Goal: Task Accomplishment & Management: Complete application form

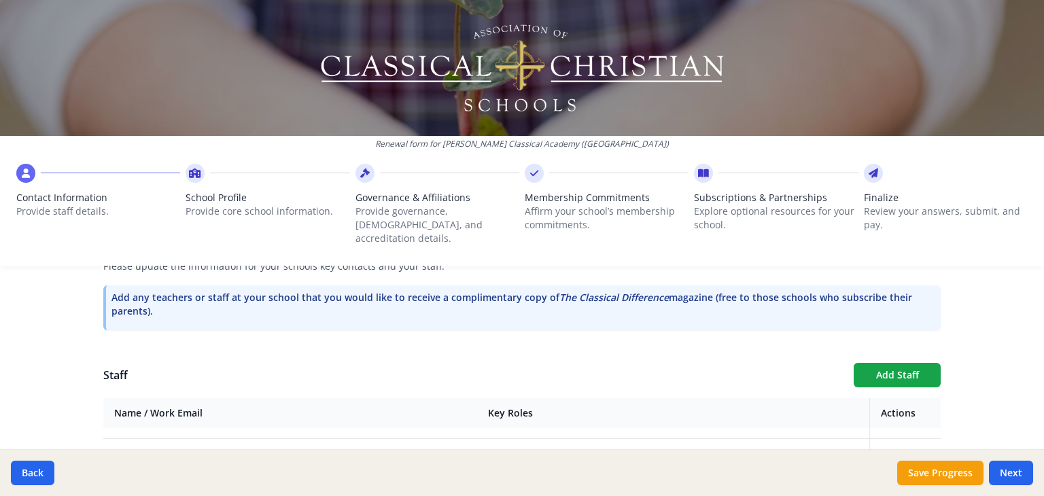
scroll to position [832, 0]
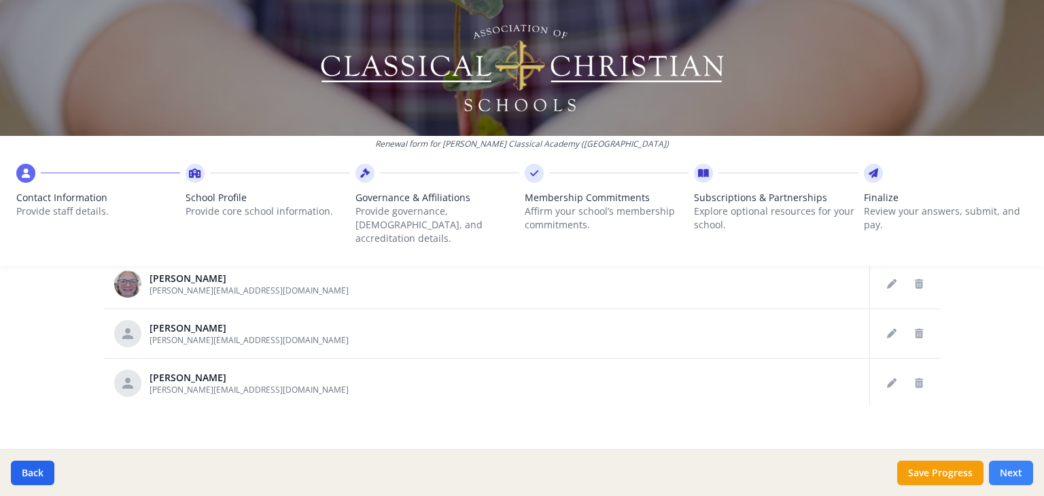
click at [1014, 470] on button "Next" at bounding box center [1011, 473] width 44 height 24
type input "[PHONE_NUMBER]"
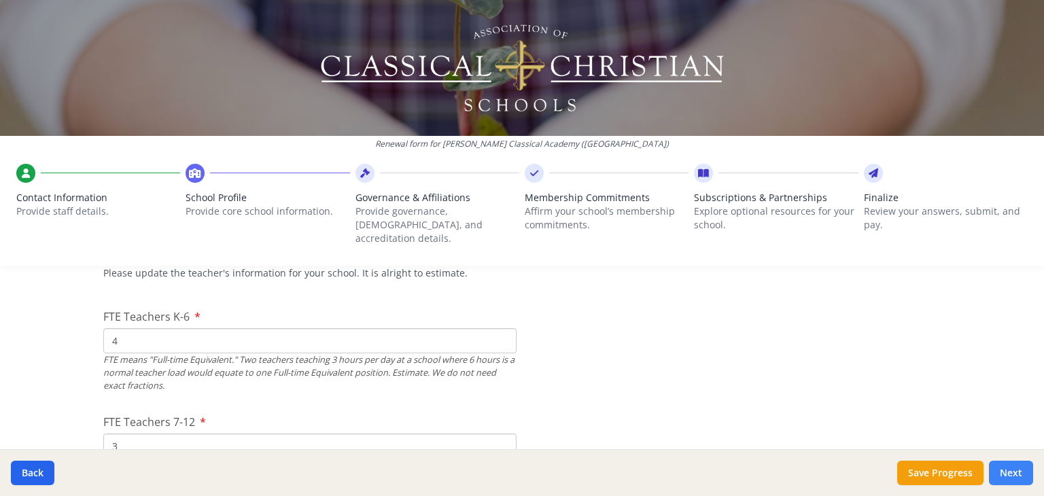
click at [1005, 475] on button "Next" at bounding box center [1011, 473] width 44 height 24
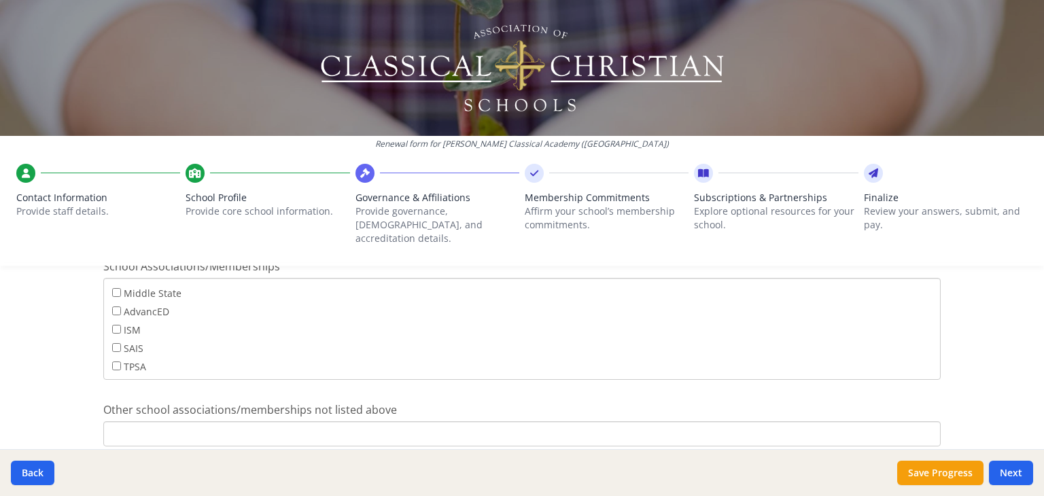
scroll to position [930, 0]
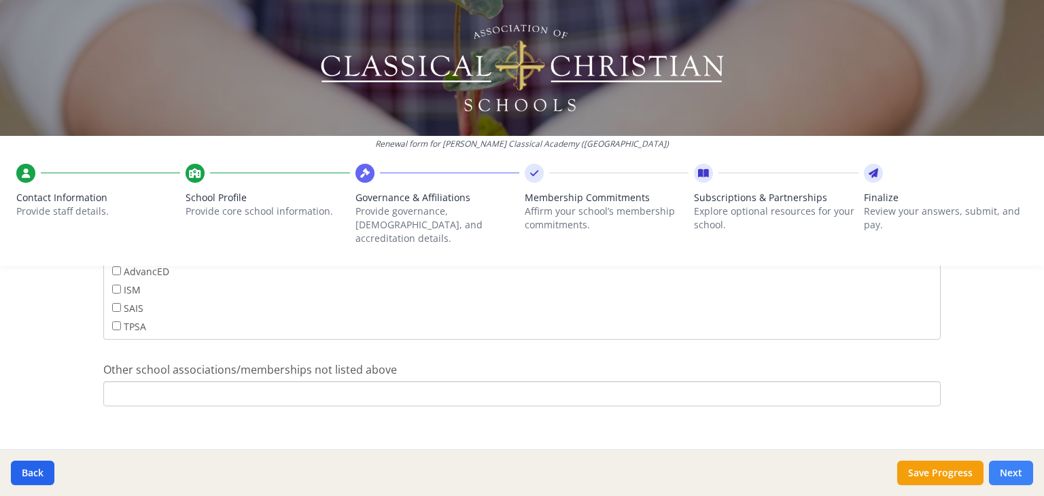
click at [1015, 471] on button "Next" at bounding box center [1011, 473] width 44 height 24
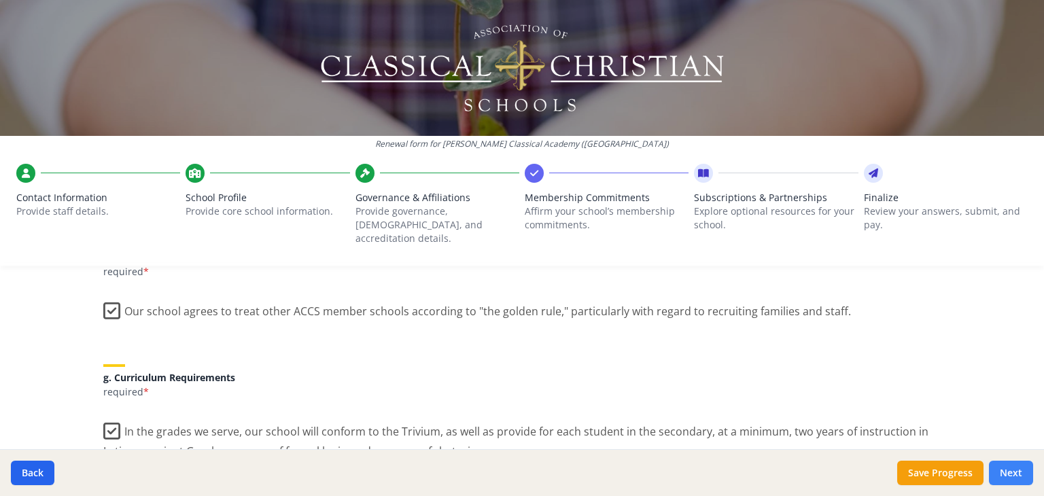
click at [1009, 466] on button "Next" at bounding box center [1011, 473] width 44 height 24
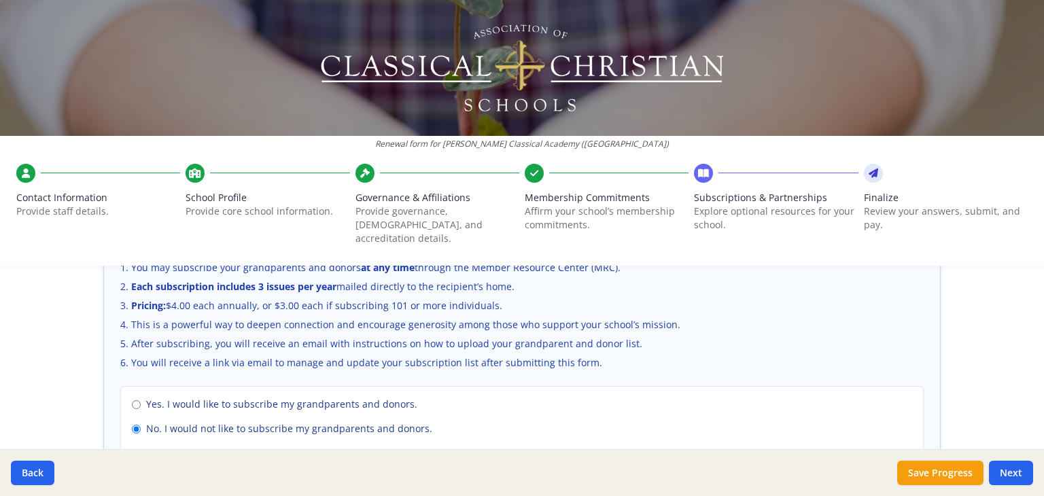
drag, startPoint x: 999, startPoint y: 474, endPoint x: 696, endPoint y: 466, distance: 303.3
click at [680, 462] on div "Back Save Progress Next" at bounding box center [522, 472] width 1044 height 47
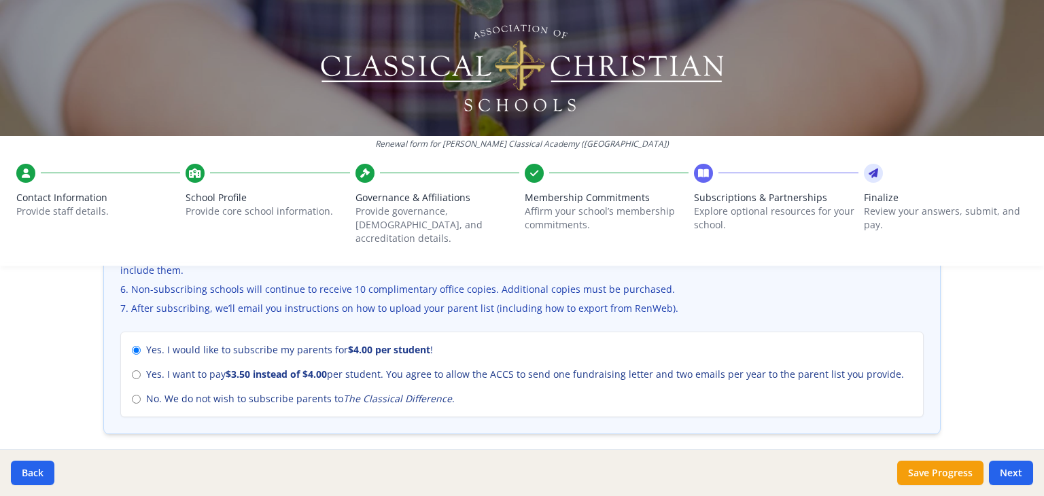
scroll to position [577, 0]
click at [132, 394] on input "No. We do not wish to subscribe parents to The Classical Difference ." at bounding box center [136, 398] width 9 height 9
radio input "true"
click at [936, 473] on button "Save Progress" at bounding box center [940, 473] width 86 height 24
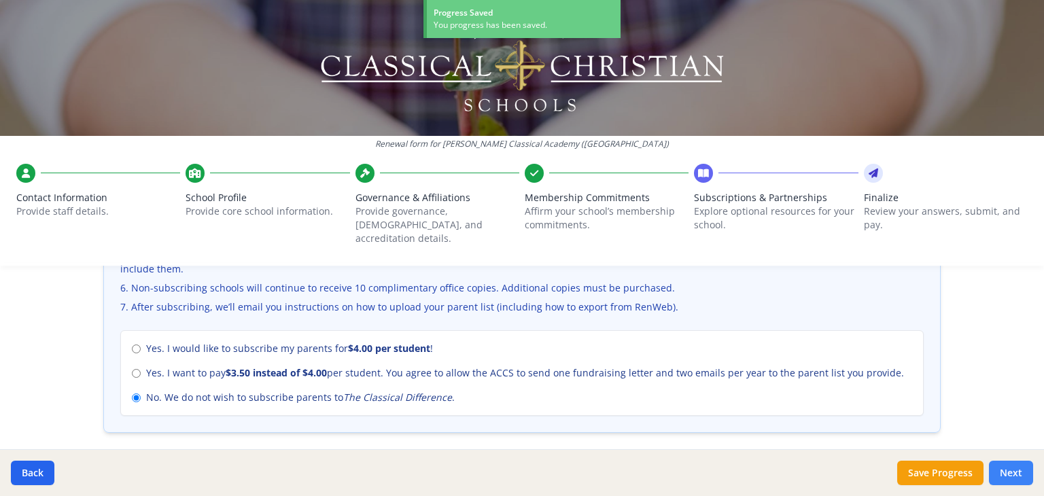
click at [1014, 473] on button "Next" at bounding box center [1011, 473] width 44 height 24
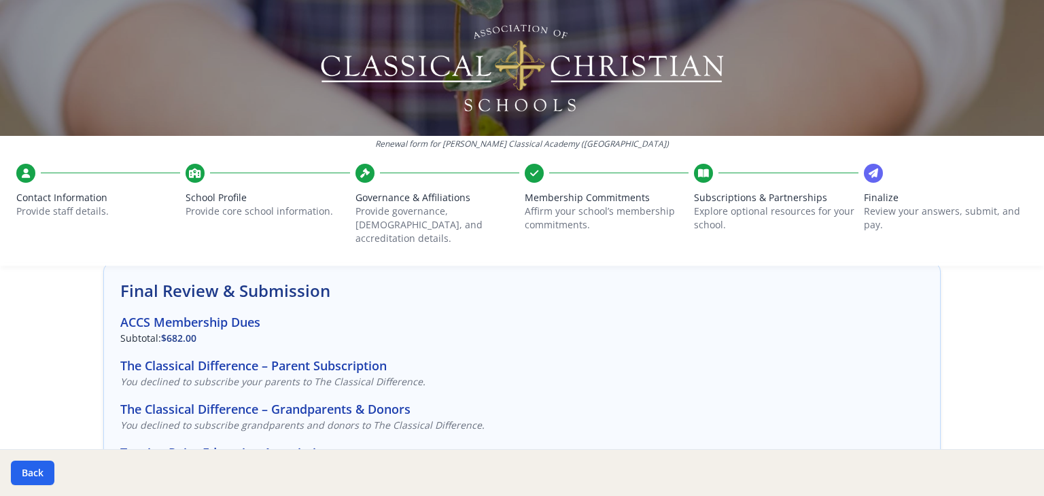
scroll to position [0, 0]
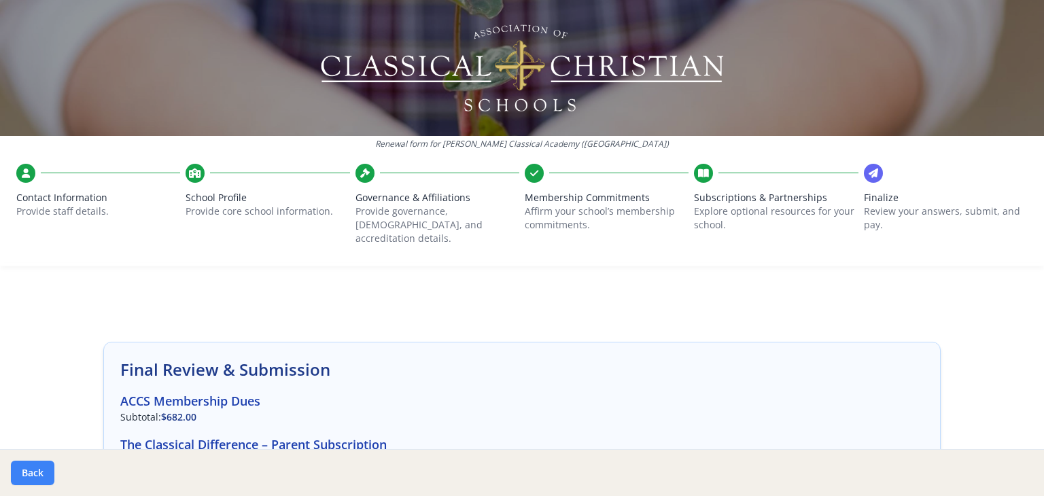
click at [24, 471] on button "Back" at bounding box center [33, 473] width 44 height 24
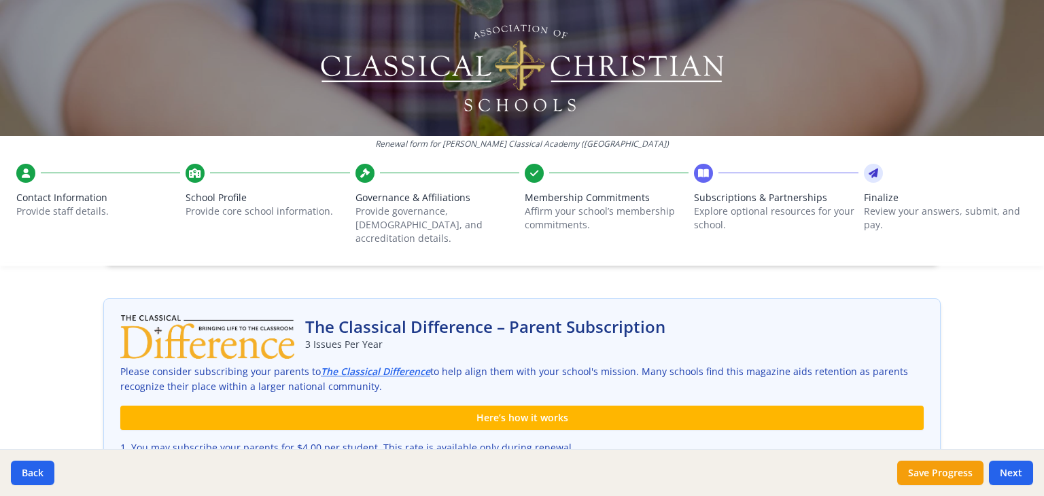
scroll to position [589, 0]
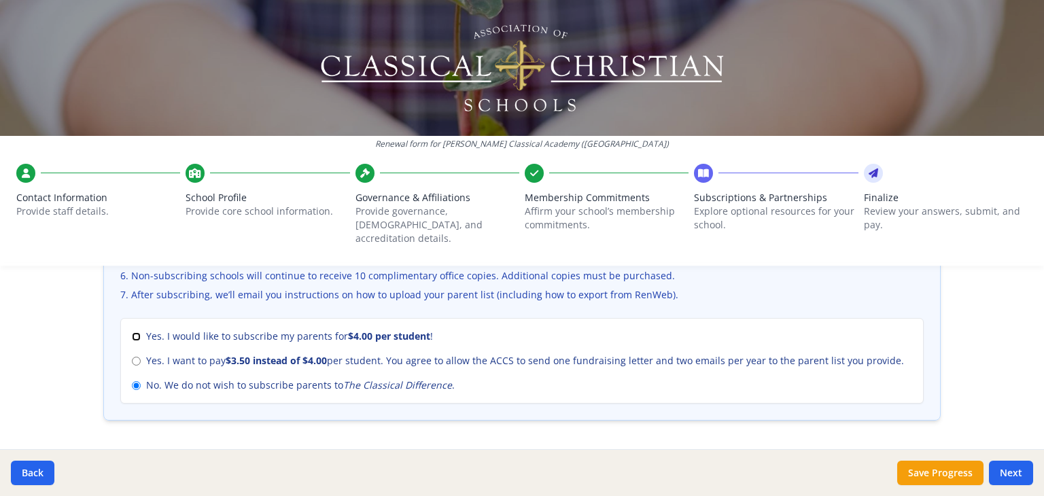
click at [132, 332] on input "Yes. I would like to subscribe my parents for $4.00 per student !" at bounding box center [136, 336] width 9 height 9
radio input "true"
radio input "false"
click at [1012, 469] on button "Next" at bounding box center [1011, 473] width 44 height 24
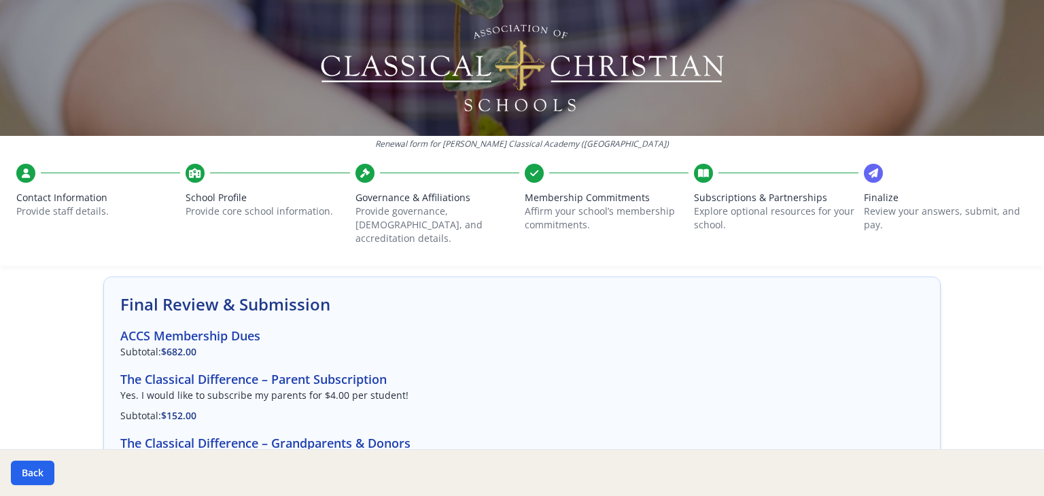
scroll to position [59, 0]
